Goal: Task Accomplishment & Management: Complete application form

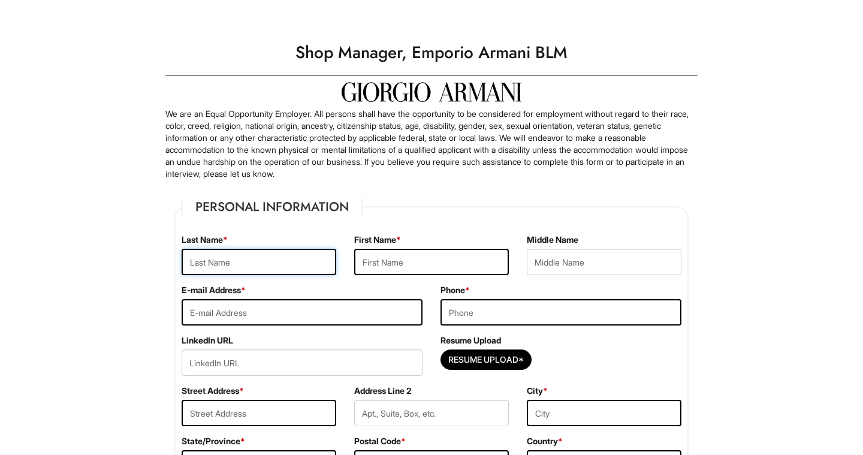
click at [264, 260] on input "text" at bounding box center [259, 262] width 155 height 26
type input "Lathon"
type input "Jared"
type input "jalathon@gmail.com"
type input "7733013272"
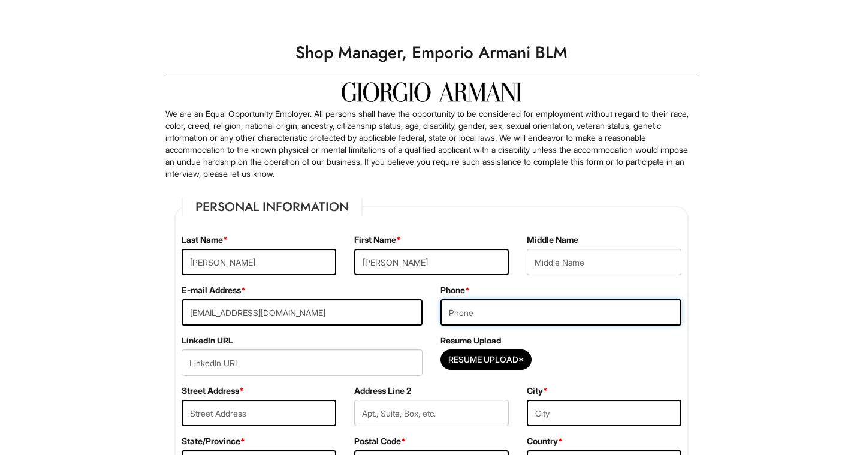
type input "1714 S Ashland"
type input "Chicago"
select select "IL"
type input "60608"
select select "United States of America"
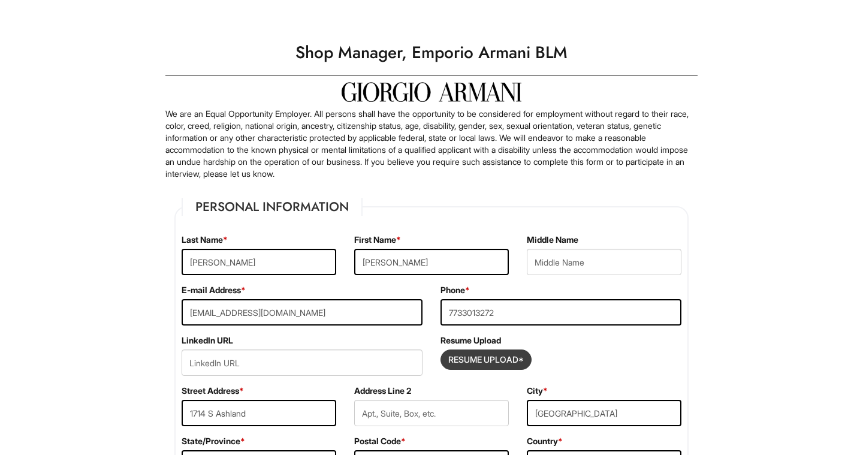
click at [469, 359] on input "Resume Upload*" at bounding box center [486, 359] width 90 height 19
type input "C:\fakepath\Jared Lathon Resume 2025.pdf"
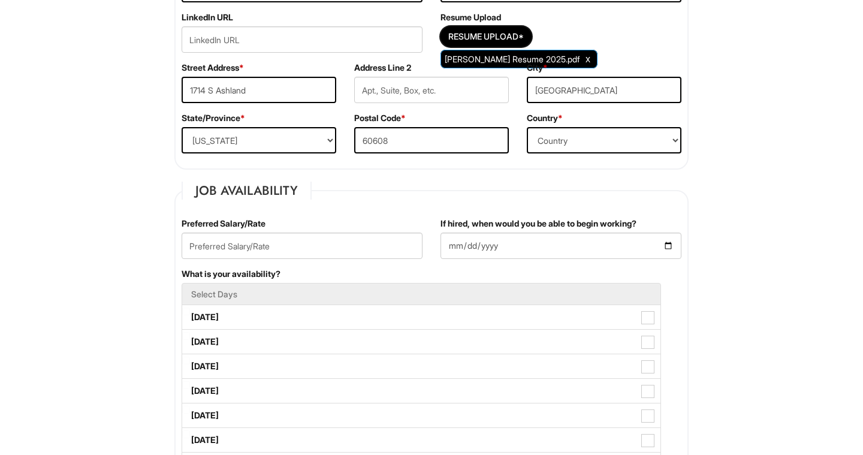
scroll to position [327, 0]
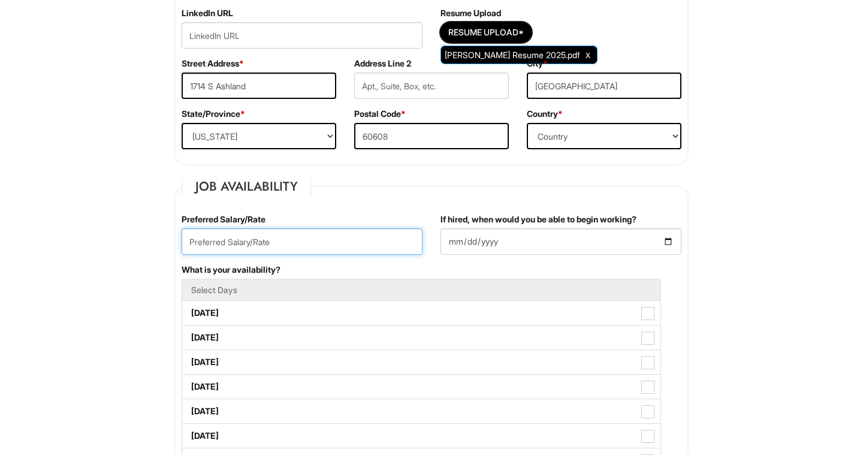
click at [306, 245] on input "text" at bounding box center [302, 241] width 241 height 26
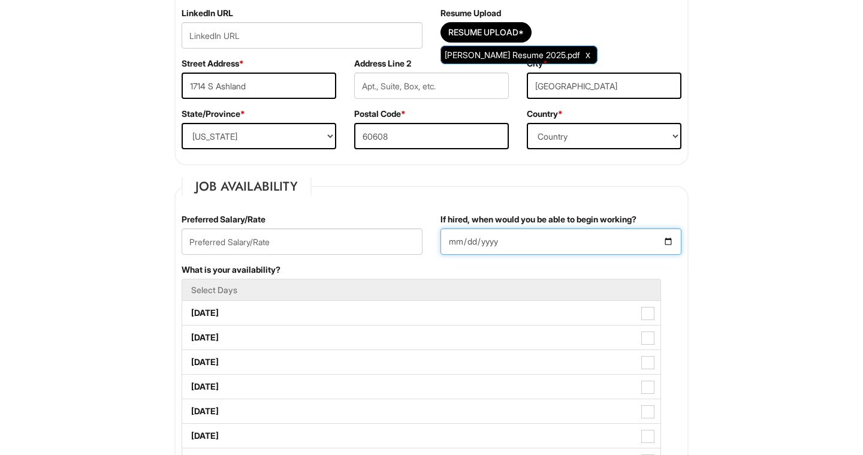
click at [444, 233] on input "If hired, when would you be able to begin working?" at bounding box center [561, 241] width 241 height 26
click at [667, 242] on input "If hired, when would you be able to begin working?" at bounding box center [561, 241] width 241 height 26
type input "2025-09-15"
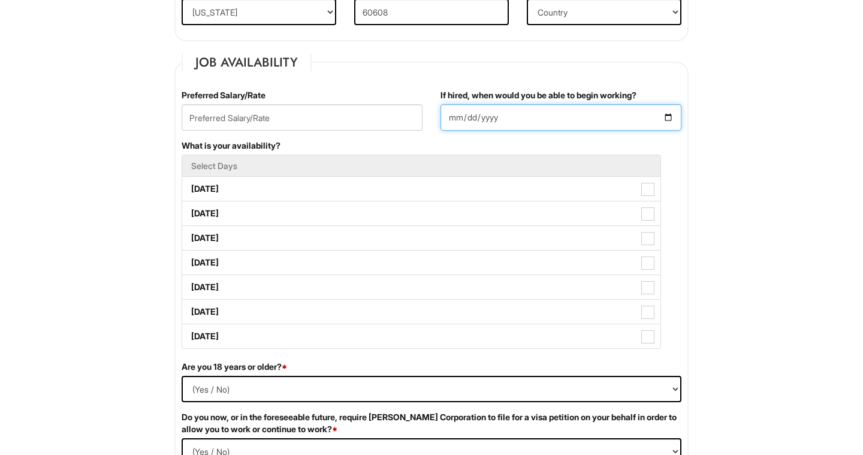
scroll to position [452, 0]
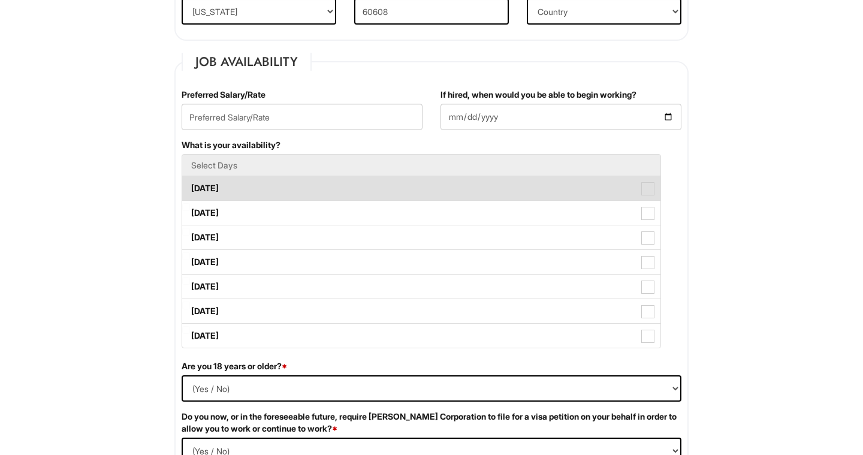
click at [647, 188] on span at bounding box center [647, 188] width 13 height 13
click at [190, 186] on Available_Monday "Monday" at bounding box center [186, 183] width 8 height 8
checkbox Available_Monday "true"
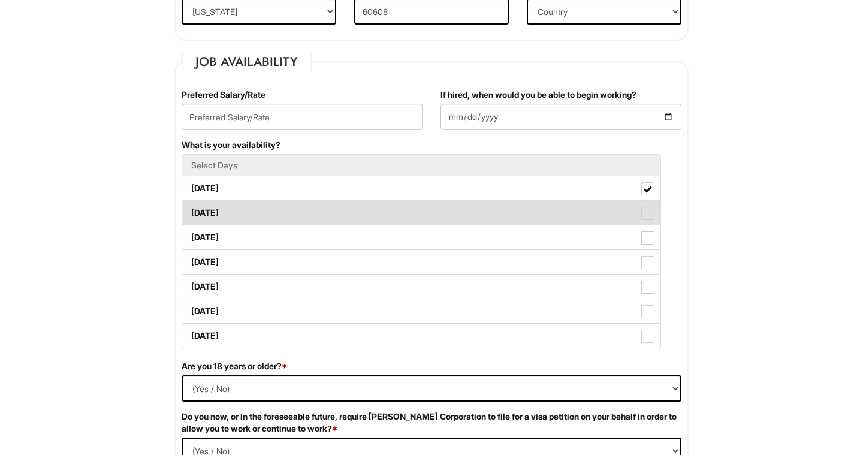
click at [649, 212] on span at bounding box center [647, 213] width 13 height 13
click at [190, 211] on Available_Tuesday "Tuesday" at bounding box center [186, 207] width 8 height 8
checkbox Available_Tuesday "true"
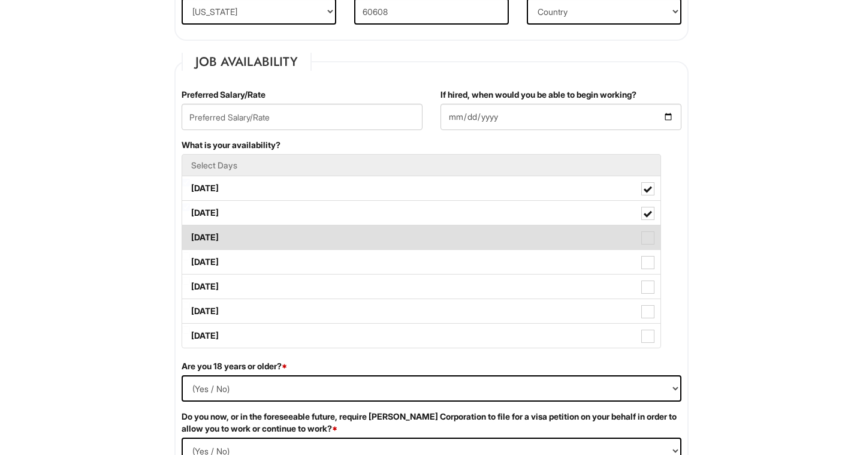
click at [650, 234] on span at bounding box center [647, 237] width 13 height 13
click at [190, 234] on Available_Wednesday "Wednesday" at bounding box center [186, 232] width 8 height 8
checkbox Available_Wednesday "true"
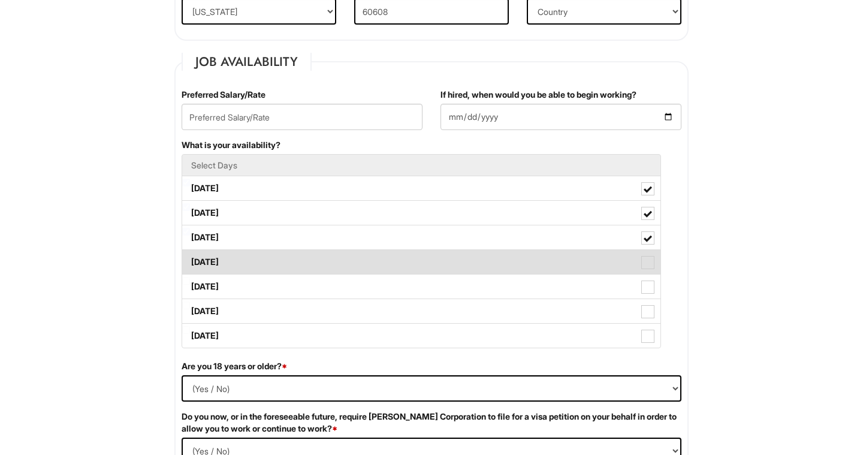
click at [653, 261] on span at bounding box center [647, 262] width 13 height 13
click at [190, 260] on Available_Thursday "Thursday" at bounding box center [186, 256] width 8 height 8
checkbox Available_Thursday "true"
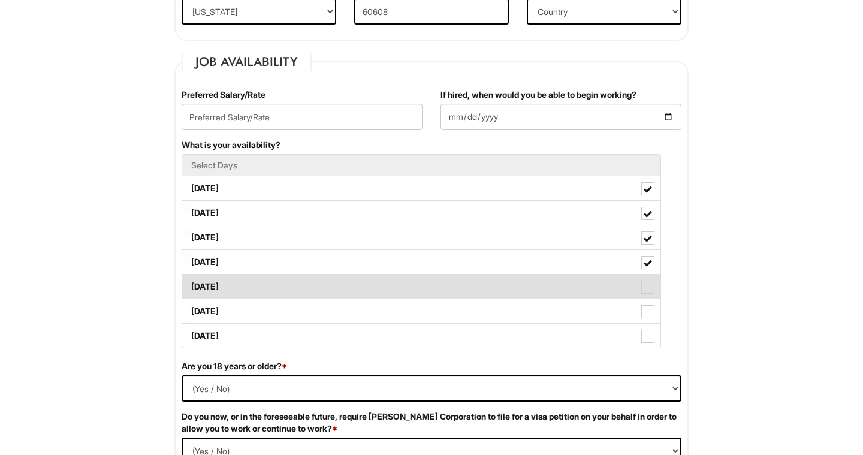
click at [646, 292] on span at bounding box center [647, 287] width 13 height 13
click at [190, 285] on Available_Friday "Friday" at bounding box center [186, 281] width 8 height 8
checkbox Available_Friday "true"
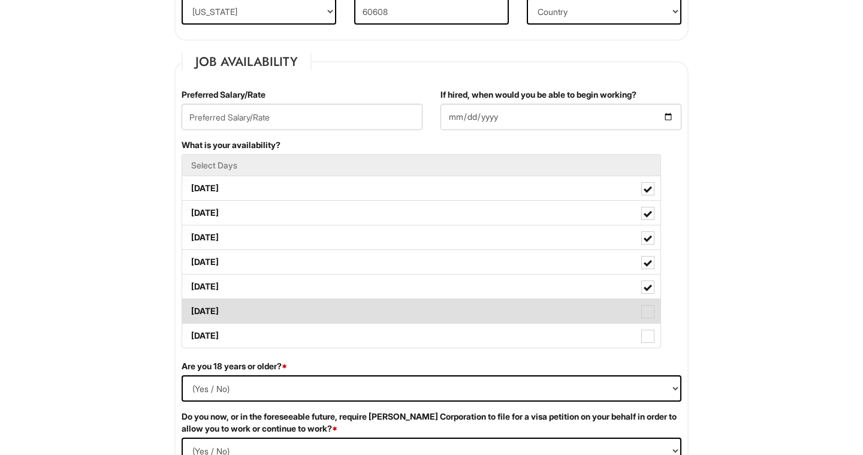
click at [646, 312] on span at bounding box center [647, 311] width 13 height 13
click at [190, 309] on Available_Saturday "Saturday" at bounding box center [186, 306] width 8 height 8
checkbox Available_Saturday "true"
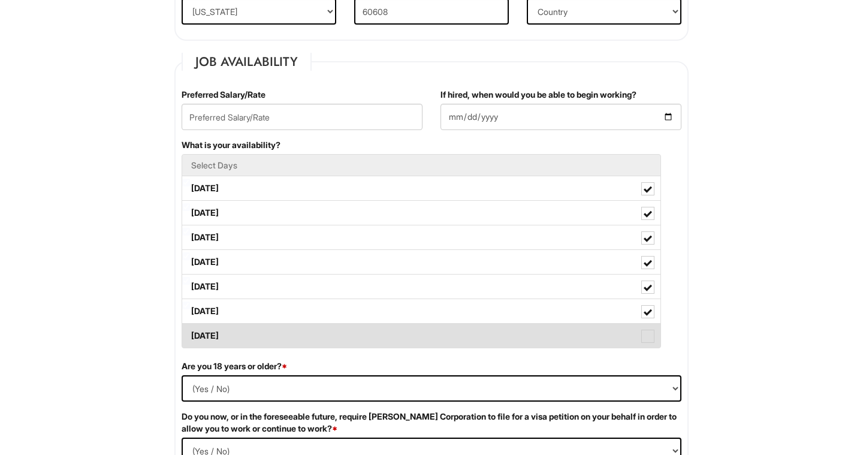
click at [646, 339] on span at bounding box center [647, 336] width 13 height 13
click at [190, 334] on Available_Sunday "Sunday" at bounding box center [186, 330] width 8 height 8
checkbox Available_Sunday "true"
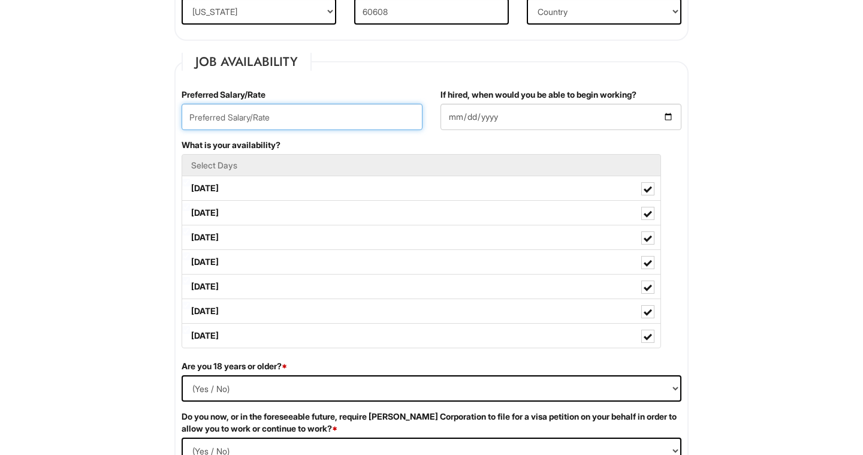
click at [219, 123] on input "text" at bounding box center [302, 117] width 241 height 26
click at [188, 116] on input "90,000" at bounding box center [302, 117] width 241 height 26
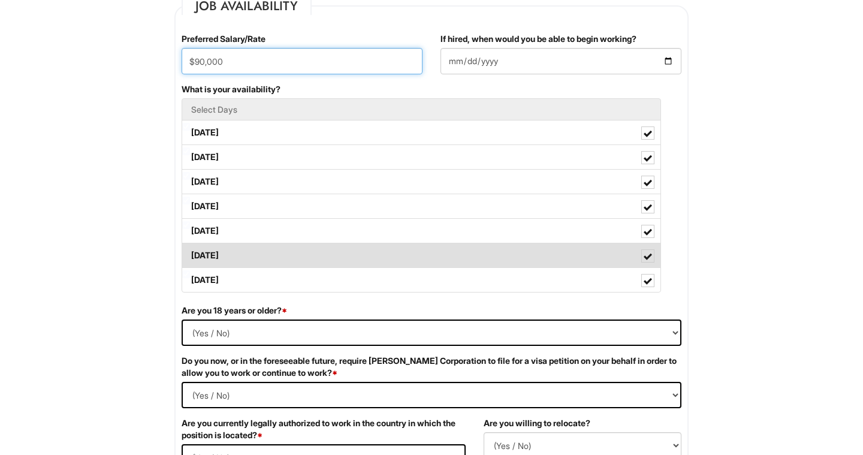
scroll to position [521, 0]
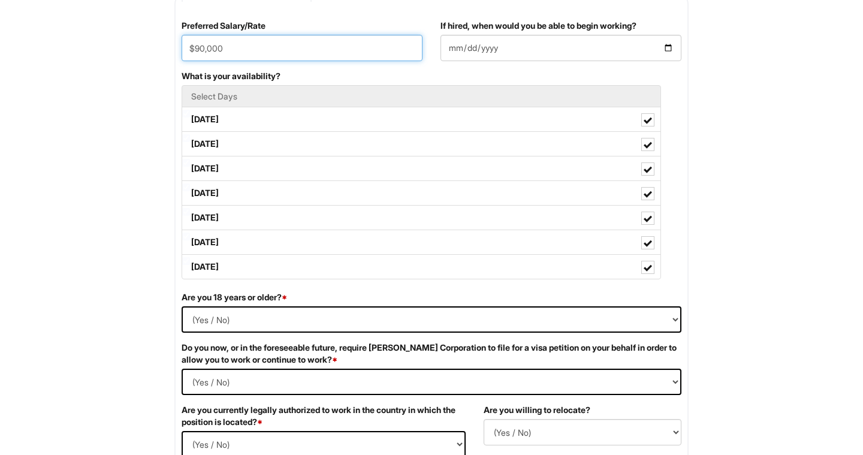
type input "$90,000"
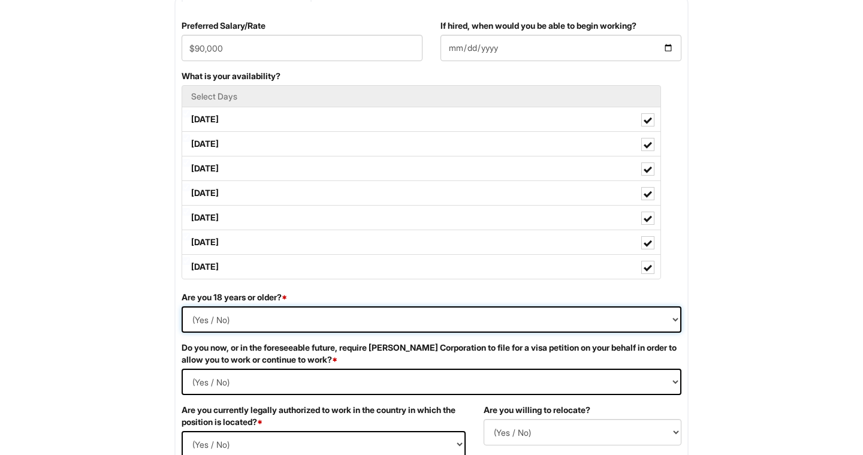
click at [330, 320] on select "(Yes / No) Yes No" at bounding box center [432, 319] width 500 height 26
select select "Yes"
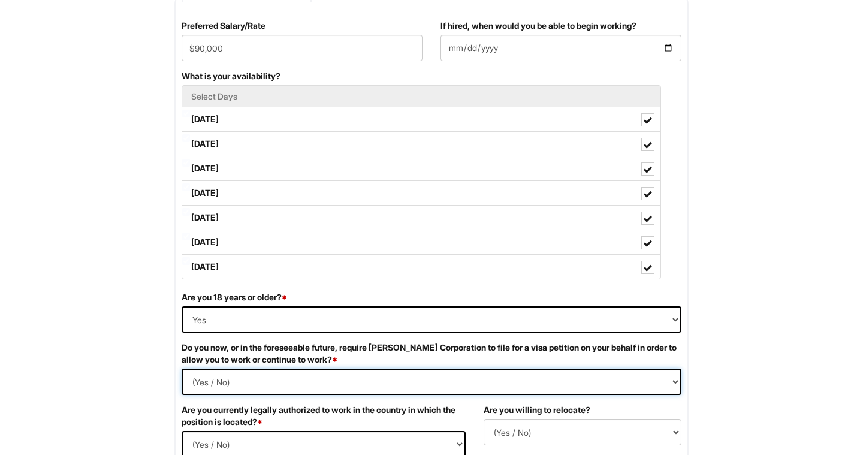
click at [305, 379] on Required "(Yes / No) Yes No" at bounding box center [432, 382] width 500 height 26
select Required "No"
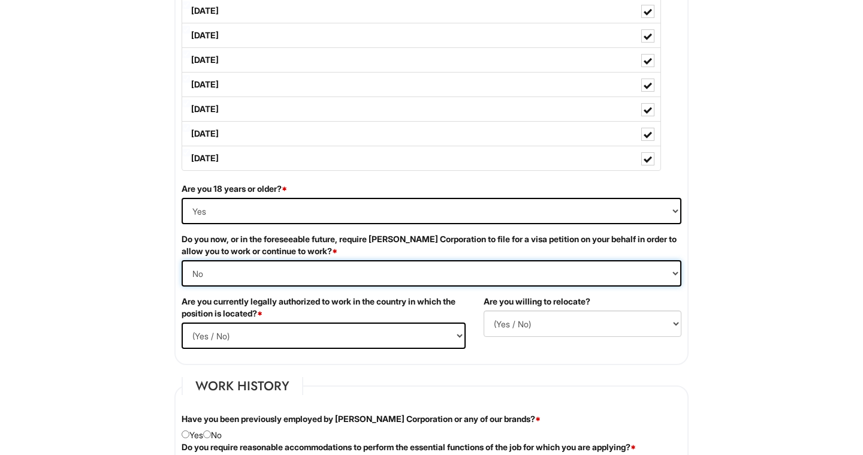
scroll to position [632, 0]
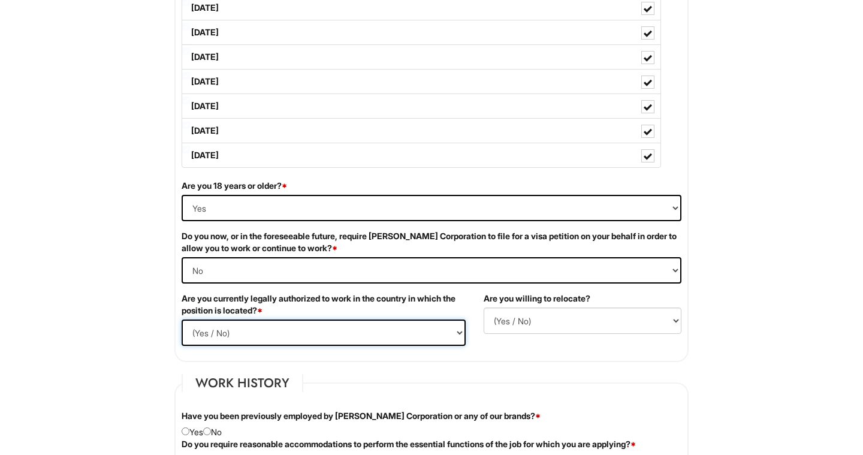
click at [296, 326] on select "(Yes / No) Yes No" at bounding box center [324, 333] width 284 height 26
select select "Yes"
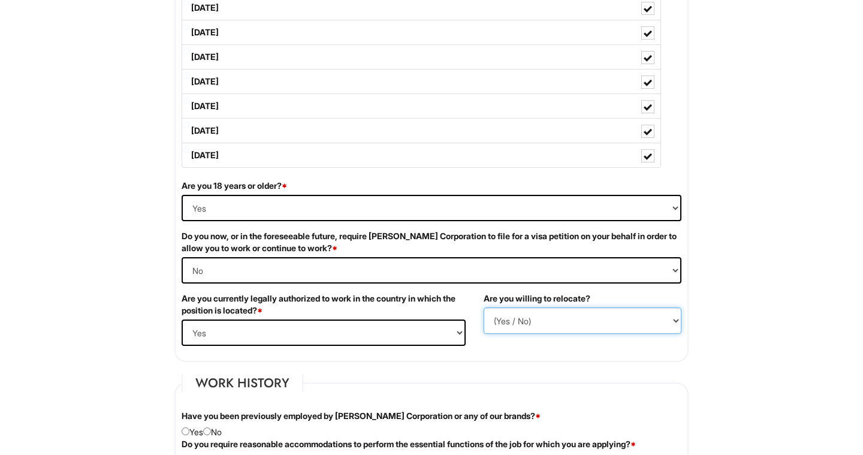
click at [521, 317] on select "(Yes / No) No Yes" at bounding box center [583, 321] width 198 height 26
select select "Y"
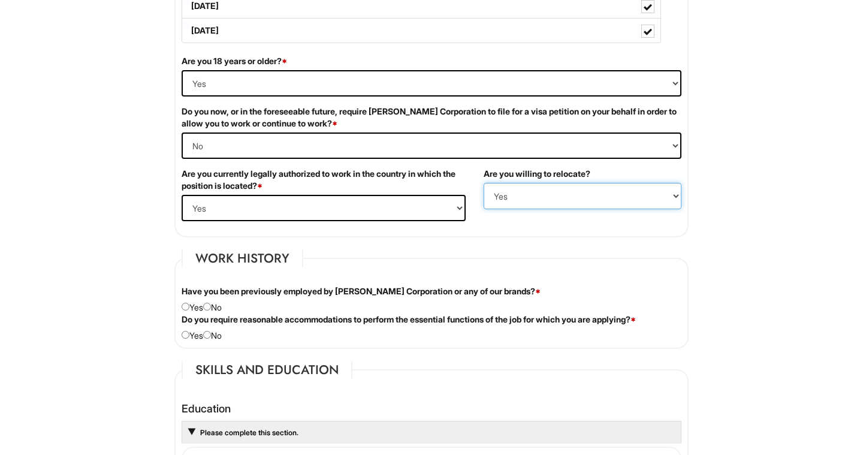
scroll to position [803, 0]
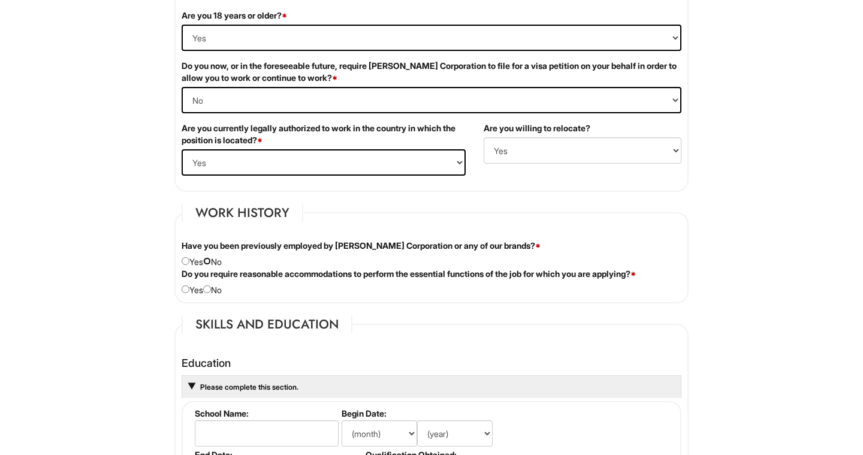
click at [211, 262] on input "radio" at bounding box center [207, 261] width 8 height 8
radio input "true"
click at [211, 289] on input "radio" at bounding box center [207, 289] width 8 height 8
radio input "true"
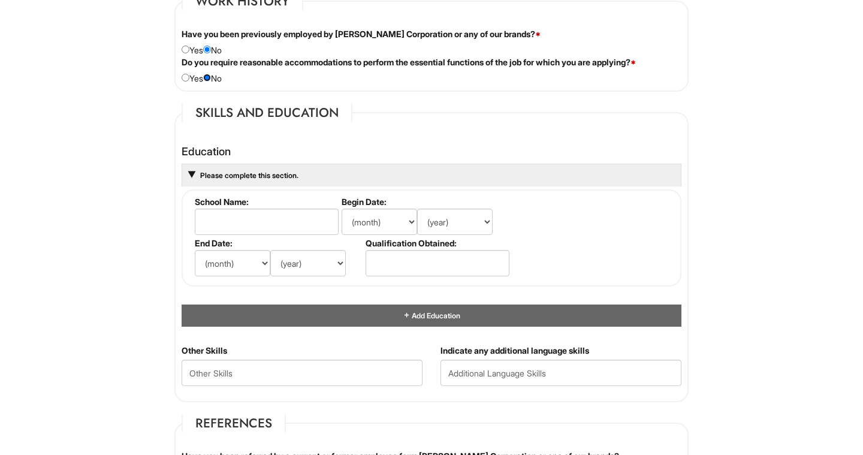
scroll to position [1045, 0]
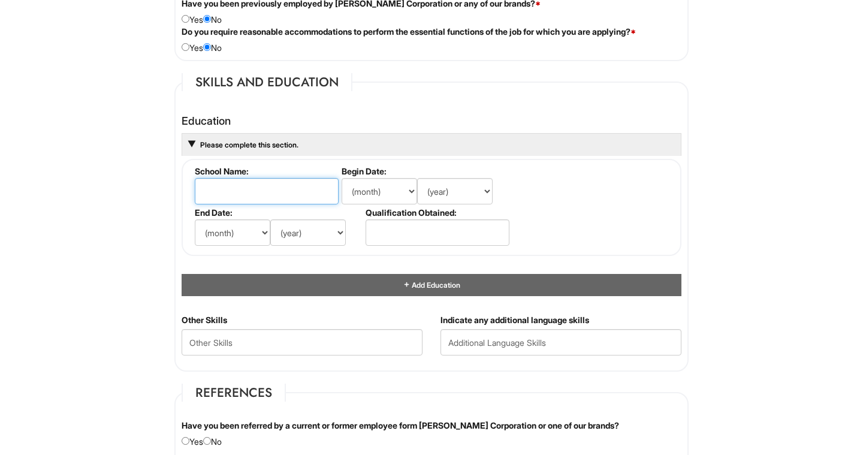
click at [236, 200] on input "text" at bounding box center [267, 191] width 144 height 26
type input "University of Illinois"
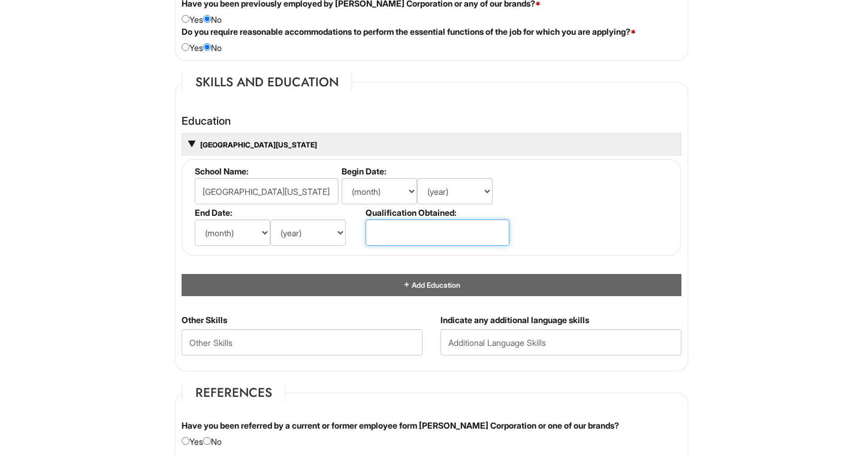
click at [393, 232] on input "text" at bounding box center [438, 232] width 144 height 26
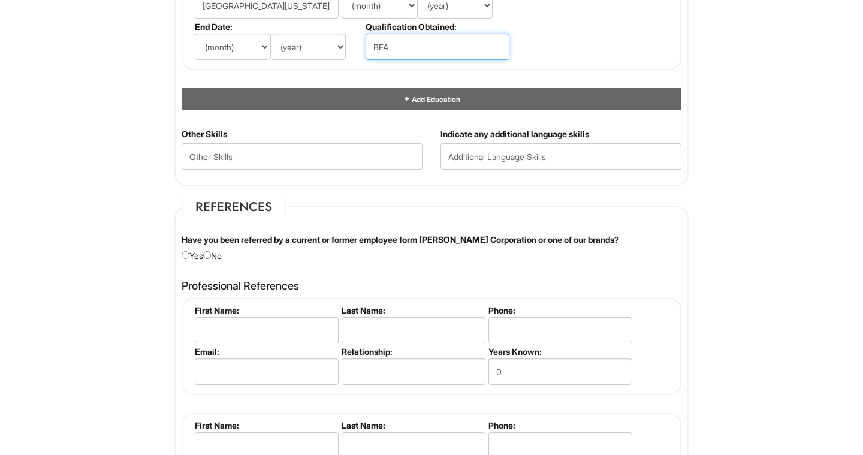
scroll to position [1231, 0]
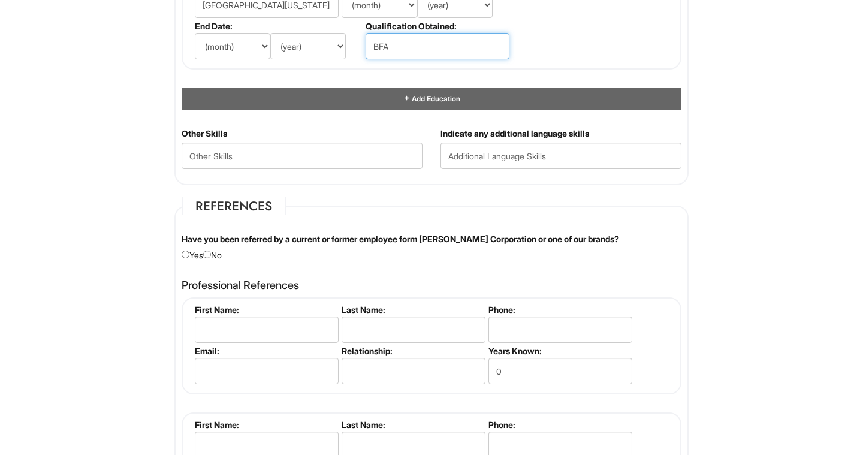
type input "BFA"
click at [210, 258] on input "radio" at bounding box center [207, 255] width 8 height 8
radio input "true"
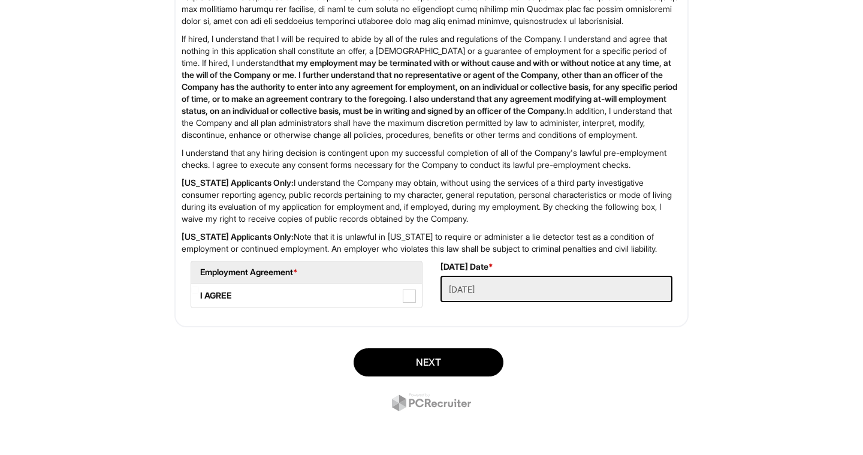
scroll to position [1935, 0]
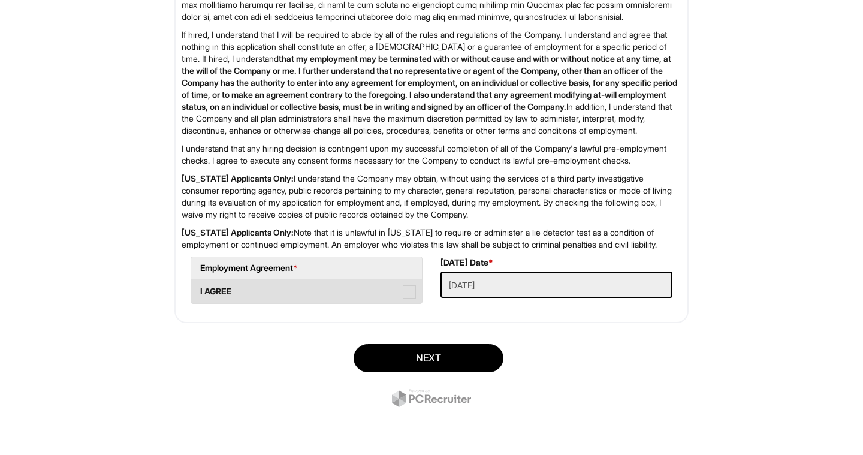
click at [409, 295] on span at bounding box center [409, 291] width 13 height 13
click at [199, 290] on AGREE "I AGREE" at bounding box center [195, 286] width 8 height 8
checkbox AGREE "true"
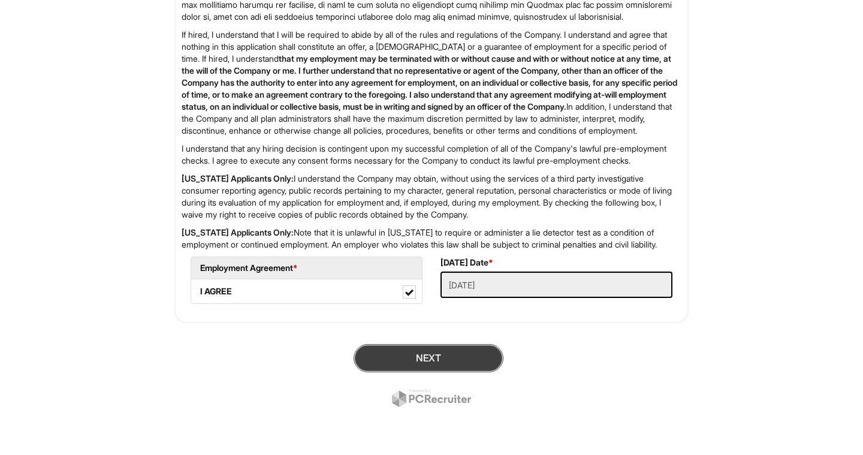
click at [418, 353] on button "Next" at bounding box center [429, 358] width 150 height 28
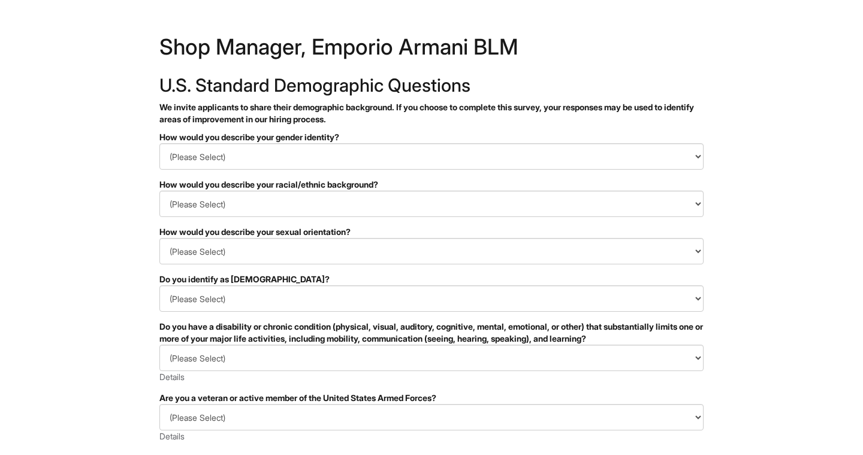
click at [248, 153] on select "(Please Select) Man Woman [DEMOGRAPHIC_DATA] I prefer to self-describe I don't …" at bounding box center [431, 156] width 544 height 26
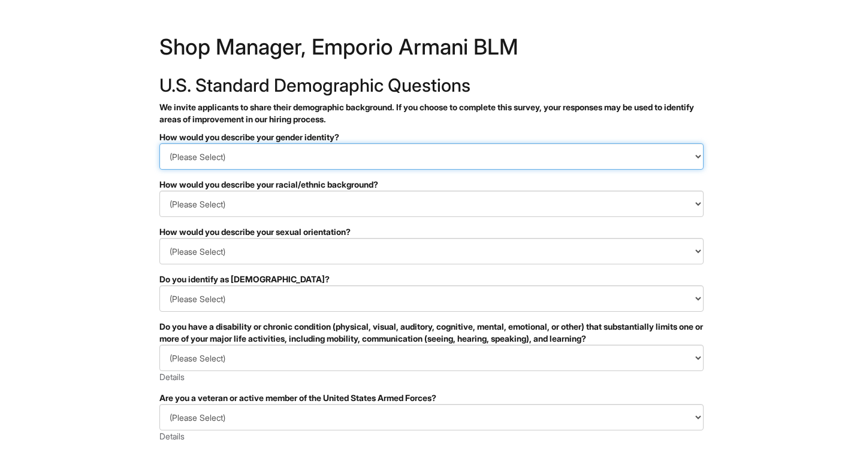
select select "Man"
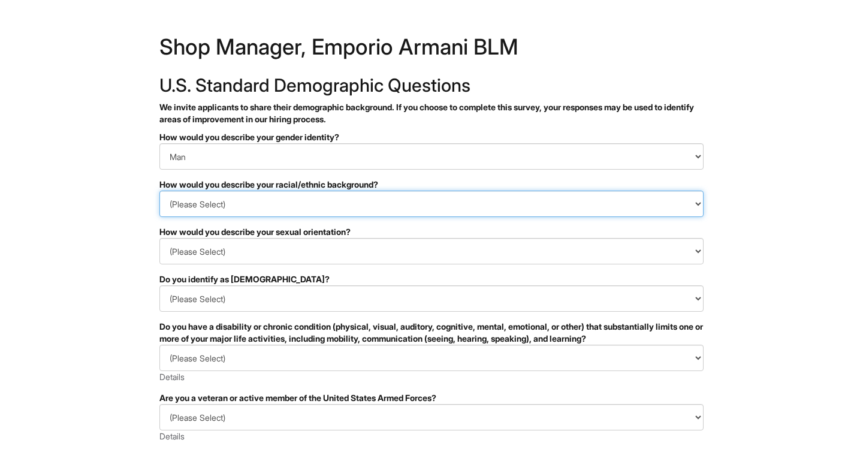
click at [248, 198] on select "(Please Select) [DEMOGRAPHIC_DATA] or of [DEMOGRAPHIC_DATA] descent [DEMOGRAPHI…" at bounding box center [431, 204] width 544 height 26
select select "Black or of [DEMOGRAPHIC_DATA] descent"
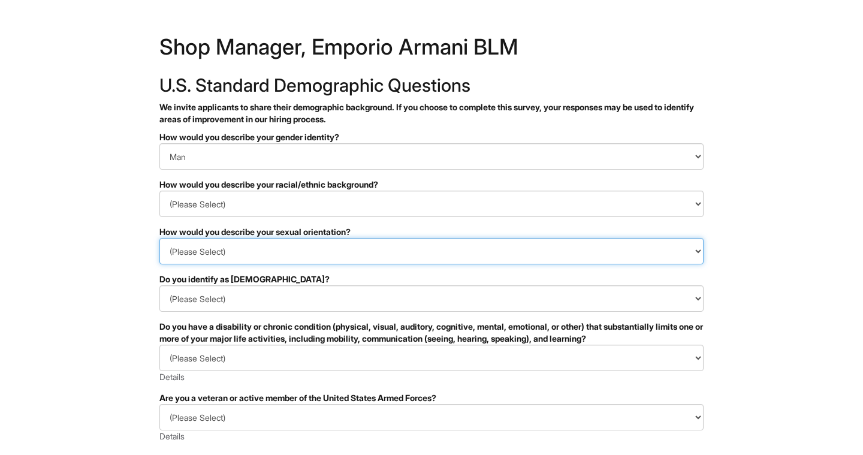
click at [240, 248] on select "(Please Select) [DEMOGRAPHIC_DATA] [DEMOGRAPHIC_DATA] and/or [DEMOGRAPHIC_DATA]…" at bounding box center [431, 251] width 544 height 26
select select "[DEMOGRAPHIC_DATA]"
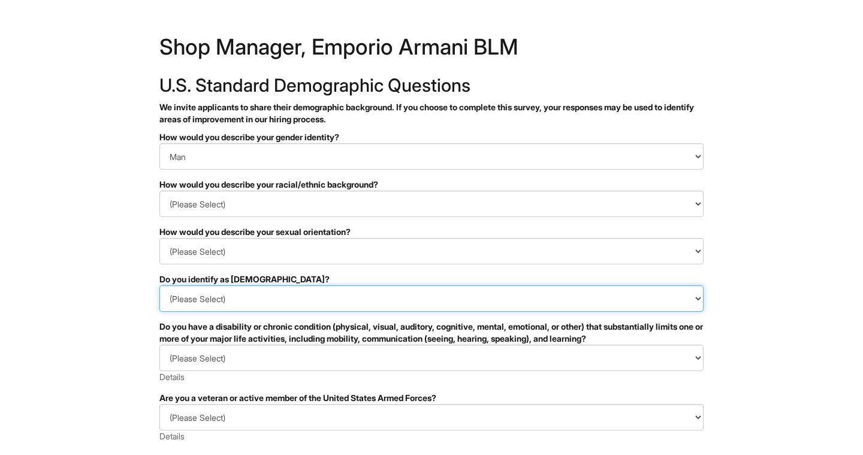
click at [237, 300] on select "(Please Select) Yes No I prefer to self-describe I don't wish to answer" at bounding box center [431, 298] width 544 height 26
select select "No"
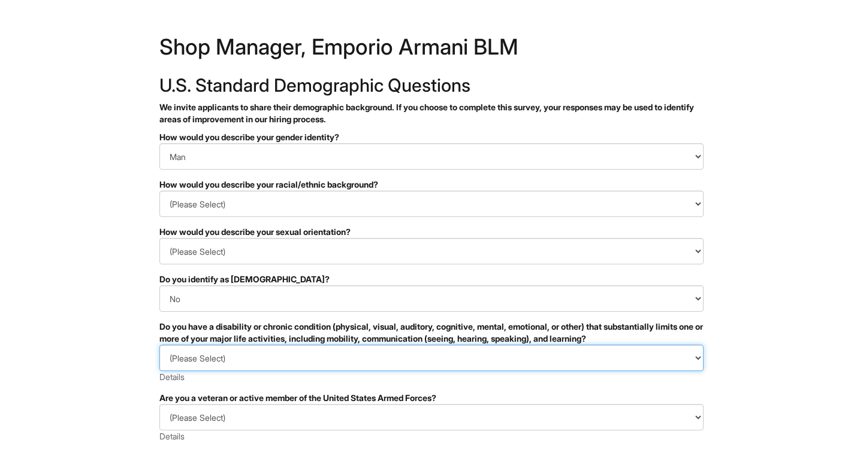
click at [238, 359] on select "(Please Select) YES, I HAVE A DISABILITY (or previously had a disability) NO, I…" at bounding box center [431, 358] width 544 height 26
select select "NO, I DON'T HAVE A DISABILITY"
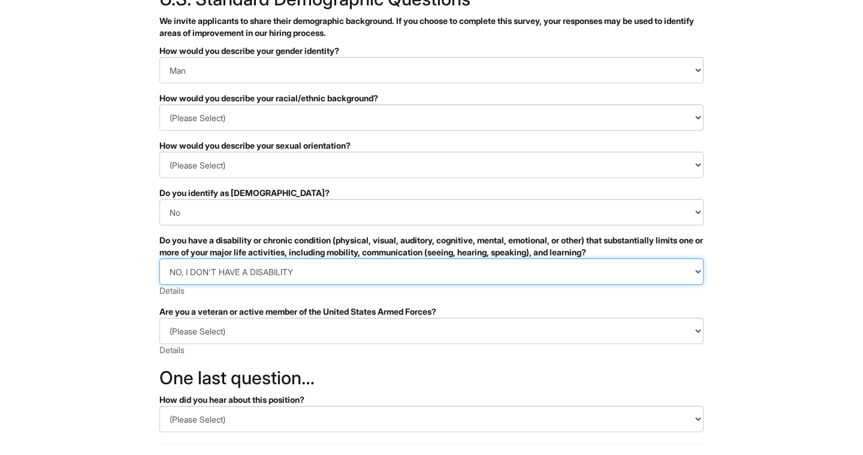
scroll to position [87, 0]
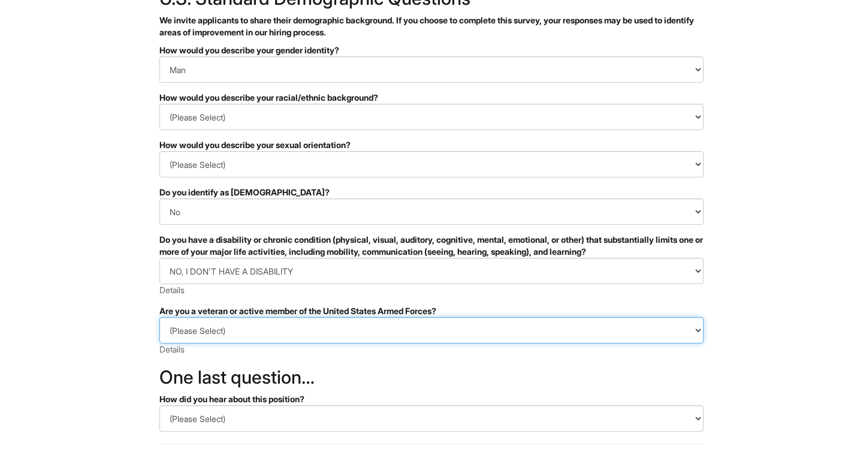
click at [264, 324] on select "(Please Select) I IDENTIFY AS ONE OR MORE OF THE CLASSIFICATIONS OF PROTECTED V…" at bounding box center [431, 330] width 544 height 26
select select "I AM NOT A PROTECTED VETERAN"
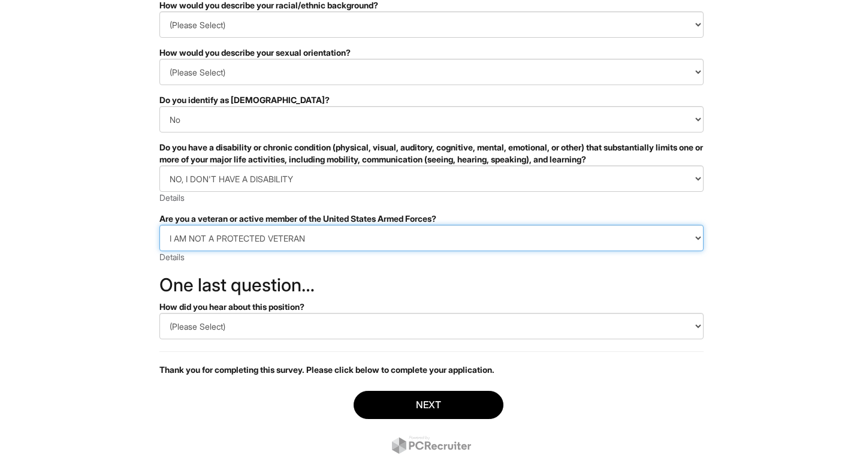
scroll to position [183, 0]
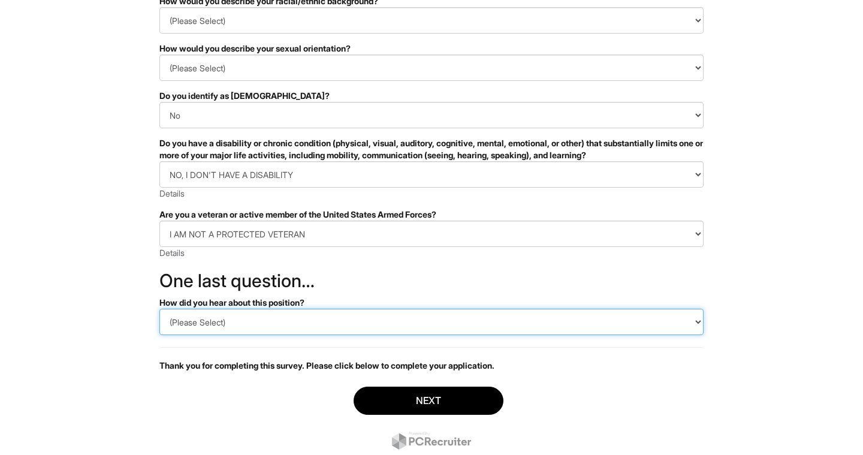
click at [246, 318] on select "(Please Select) CareerBuilder Indeed LinkedIn Monster Referral Other" at bounding box center [431, 322] width 544 height 26
select select "LinkedIn"
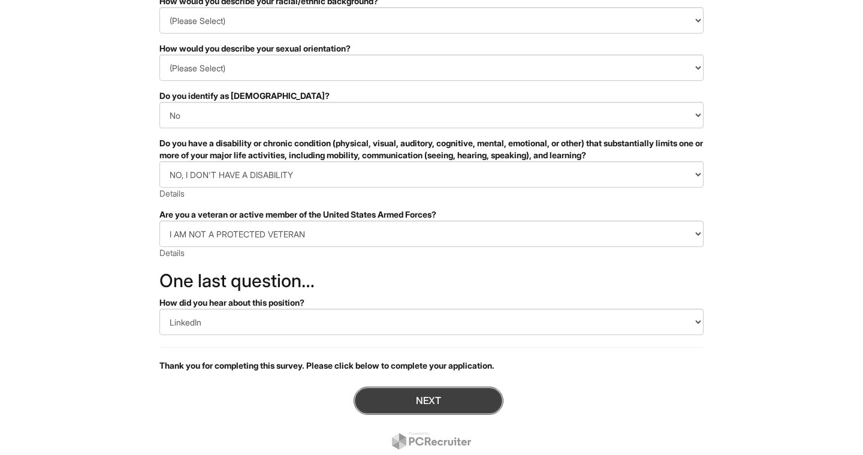
click at [415, 400] on button "Next" at bounding box center [429, 401] width 150 height 28
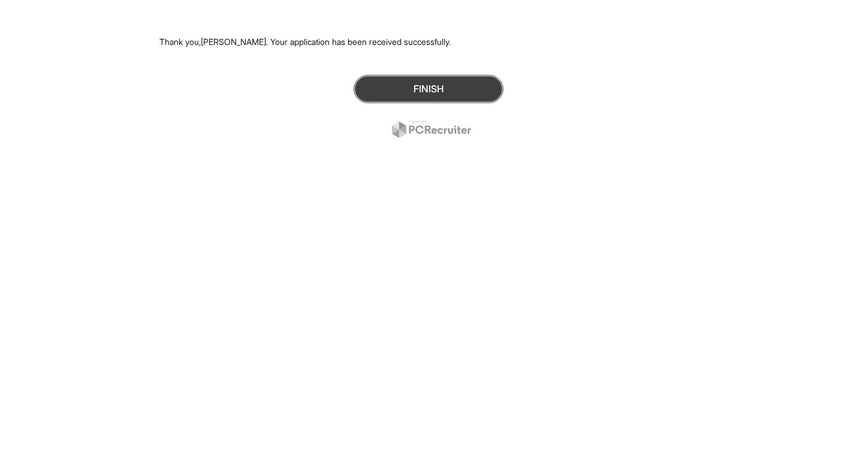
click at [435, 94] on button "Finish" at bounding box center [429, 89] width 150 height 28
